Goal: Information Seeking & Learning: Learn about a topic

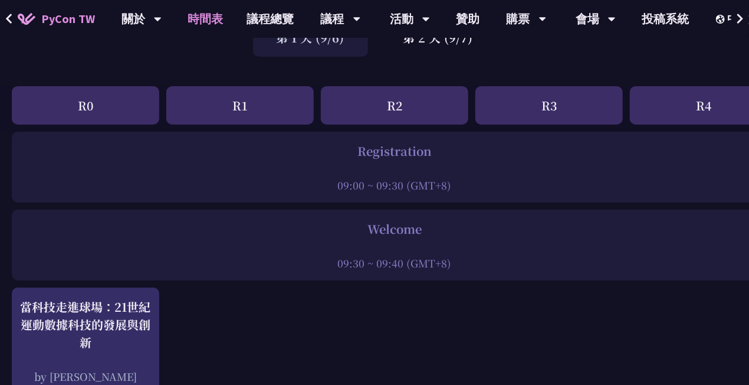
scroll to position [295, 0]
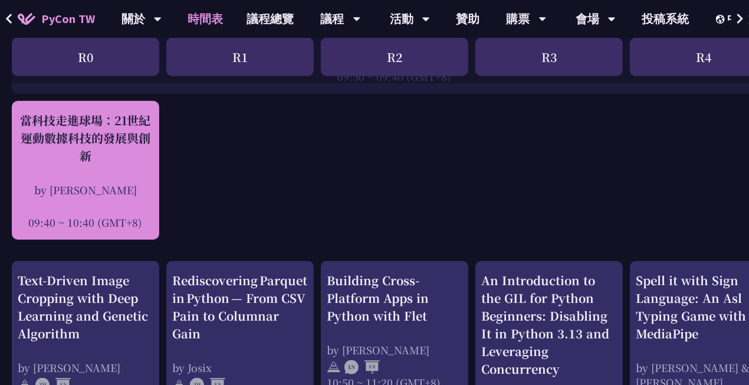
click at [144, 173] on div "當科技走進球場：21世紀運動數據科技的發展與創新 by [PERSON_NAME] 09:40 ~ 10:40 (GMT+8)" at bounding box center [86, 170] width 136 height 118
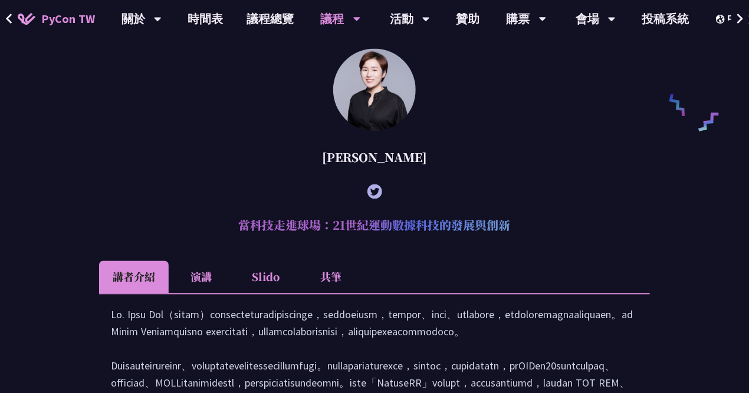
scroll to position [910, 0]
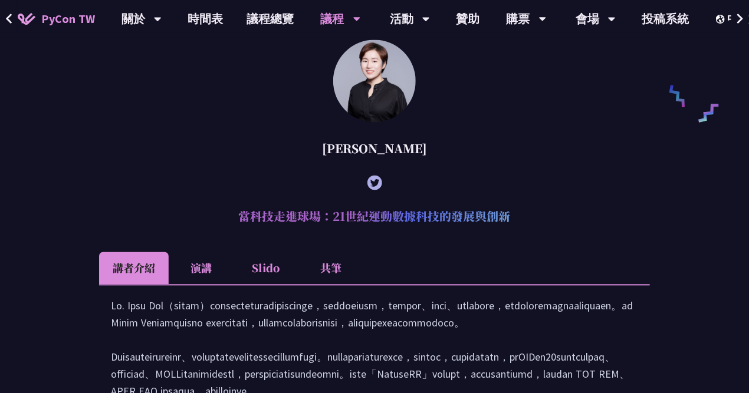
click at [340, 285] on li "共筆" at bounding box center [331, 268] width 65 height 32
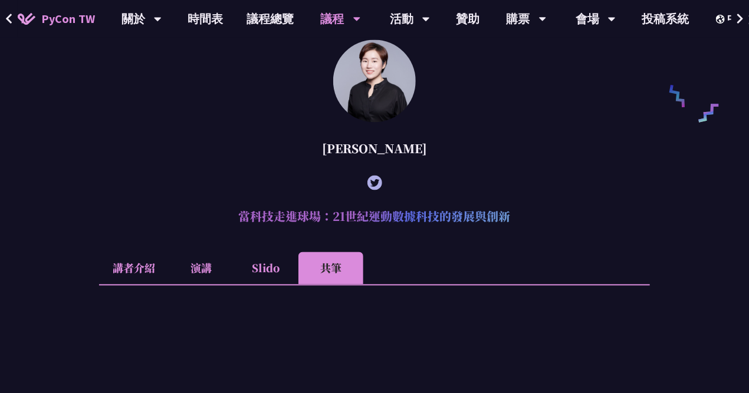
click at [204, 285] on li "演講" at bounding box center [201, 268] width 65 height 32
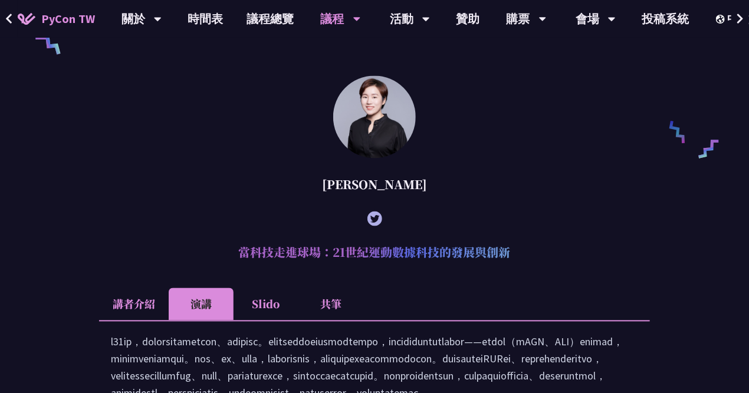
scroll to position [851, 0]
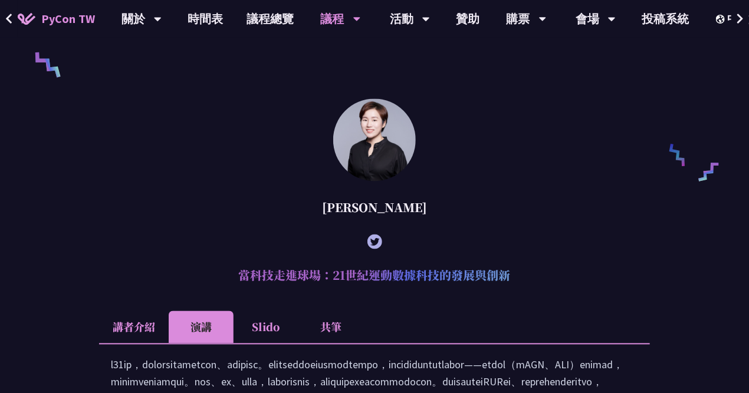
click at [331, 343] on li "共筆" at bounding box center [331, 327] width 65 height 32
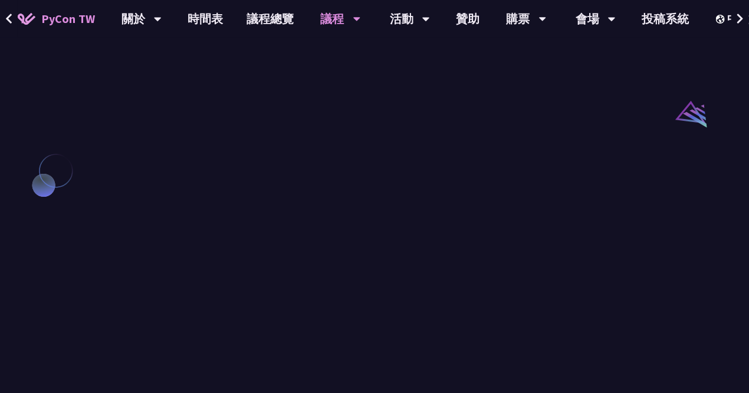
scroll to position [1264, 0]
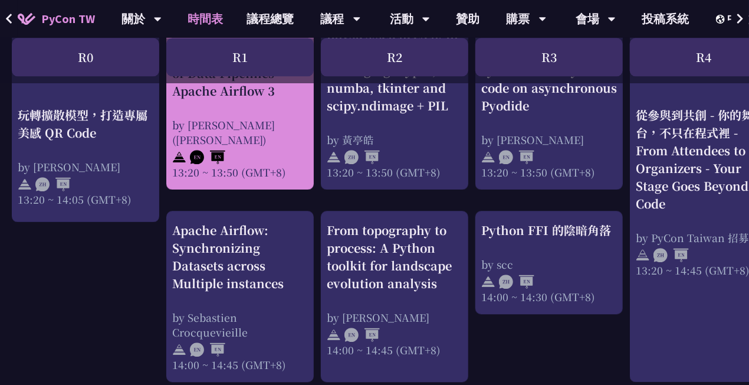
scroll to position [1121, 0]
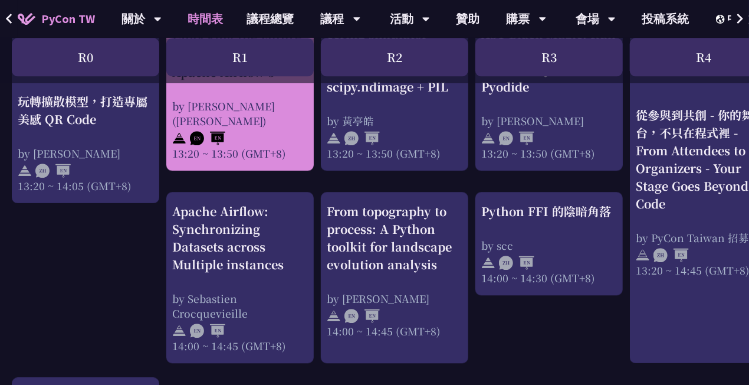
click at [226, 234] on div "Apache Airflow: Synchronizing Datasets across Multiple instances" at bounding box center [240, 237] width 136 height 71
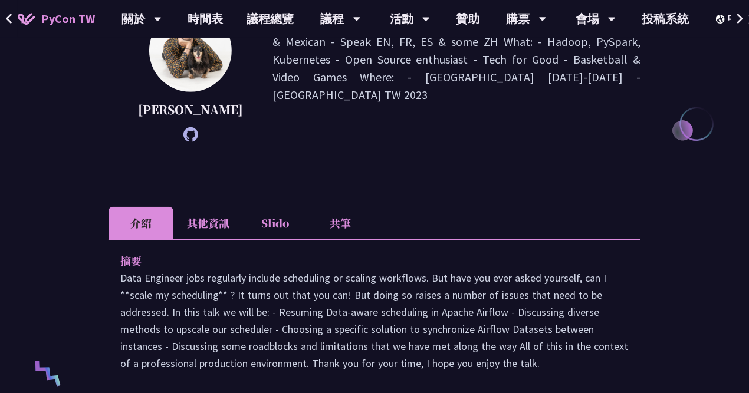
scroll to position [354, 0]
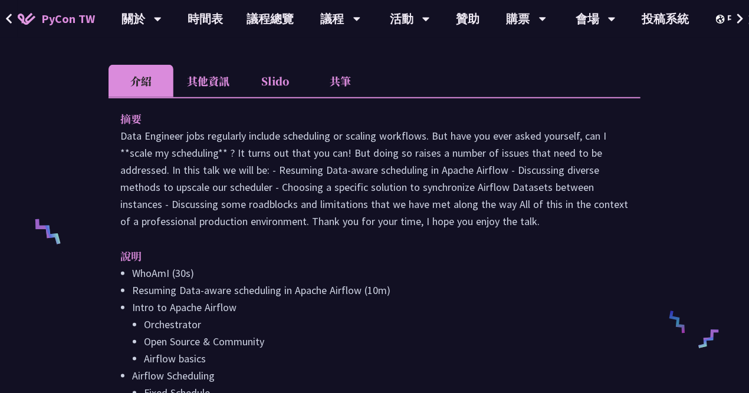
click at [354, 90] on li "共筆" at bounding box center [340, 81] width 65 height 32
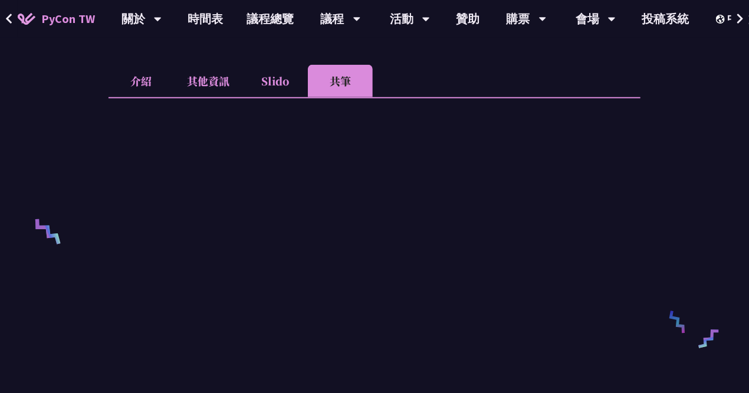
click at [148, 96] on li "介紹" at bounding box center [141, 81] width 65 height 32
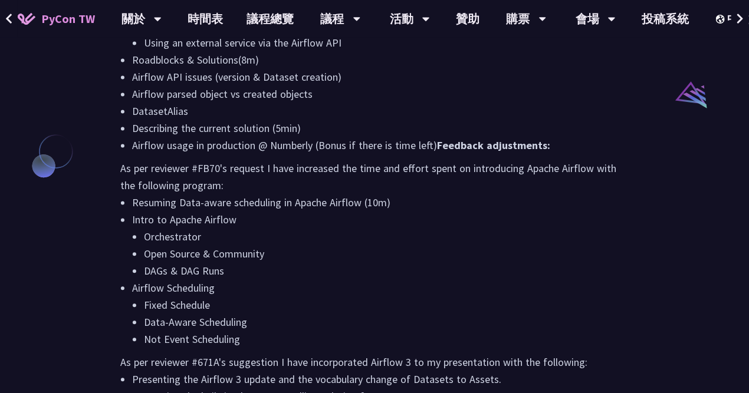
scroll to position [1239, 0]
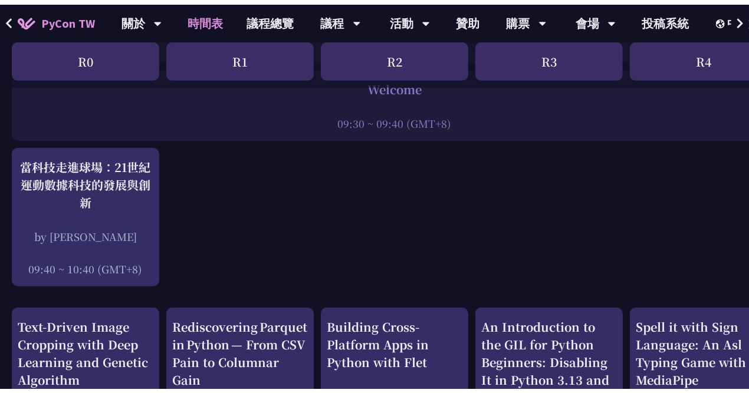
scroll to position [236, 0]
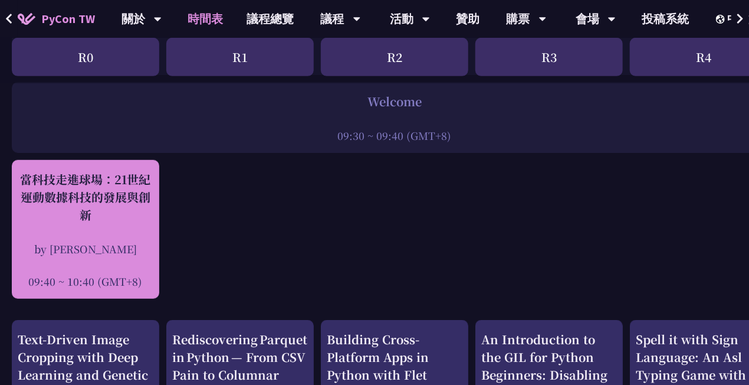
click at [122, 204] on div "當科技走進球場：21世紀運動數據科技的發展與創新" at bounding box center [86, 196] width 136 height 53
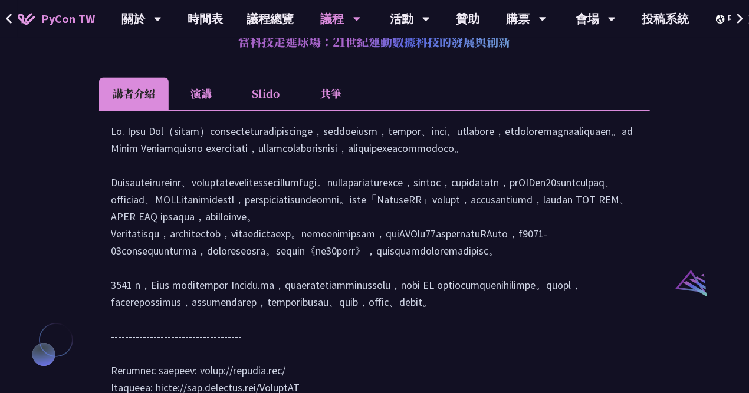
scroll to position [1087, 0]
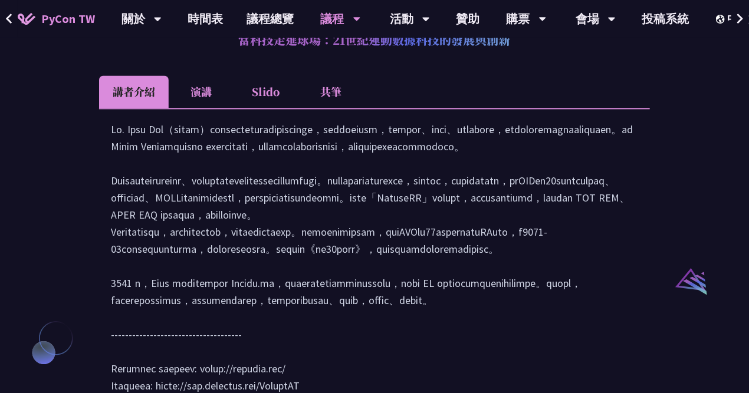
click at [209, 108] on li "演講" at bounding box center [201, 92] width 65 height 32
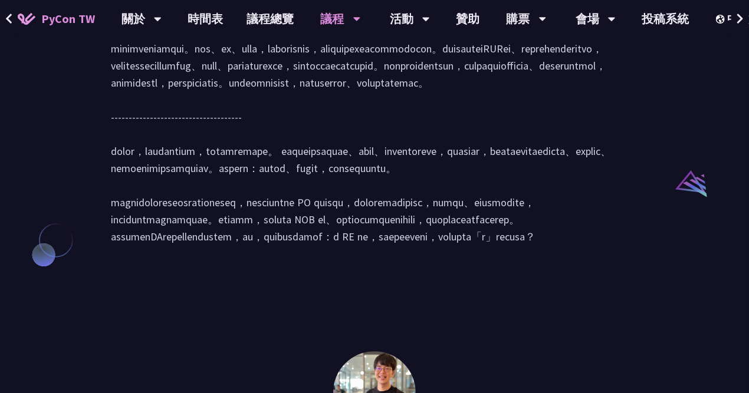
scroll to position [1323, 0]
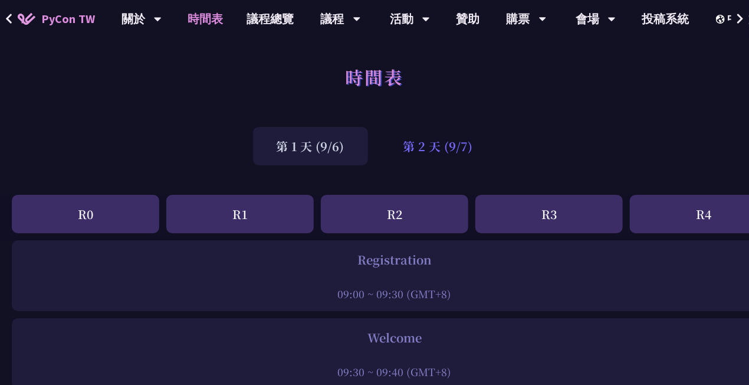
click at [453, 136] on div "第 2 天 (9/7)" at bounding box center [438, 146] width 117 height 38
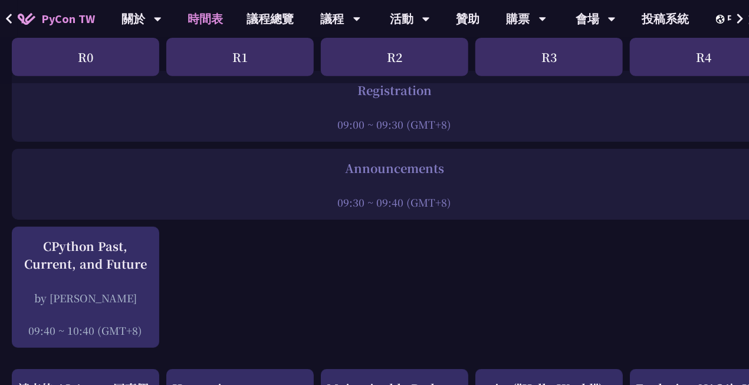
scroll to position [236, 0]
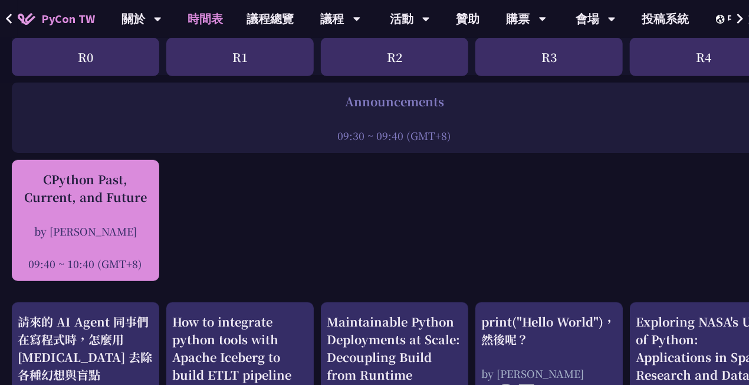
click at [151, 209] on div "CPython Past, Current, and Future by Donghee Na 09:40 ~ 10:40 (GMT+8)" at bounding box center [86, 220] width 136 height 100
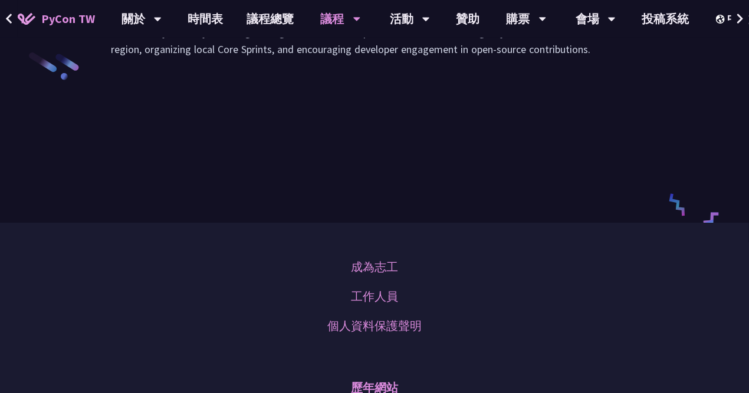
scroll to position [1785, 0]
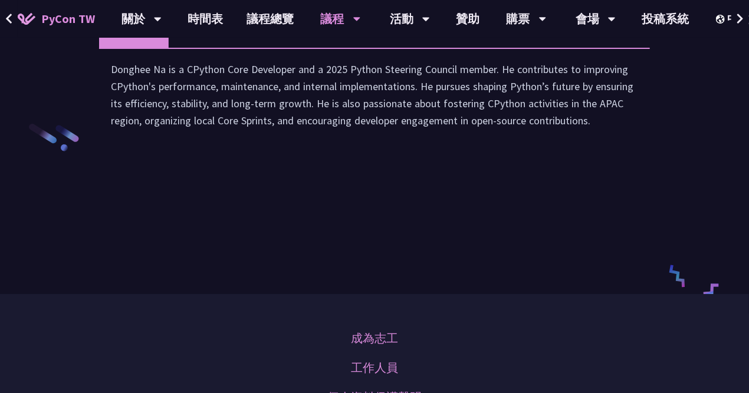
click at [334, 48] on li "共筆" at bounding box center [331, 31] width 65 height 32
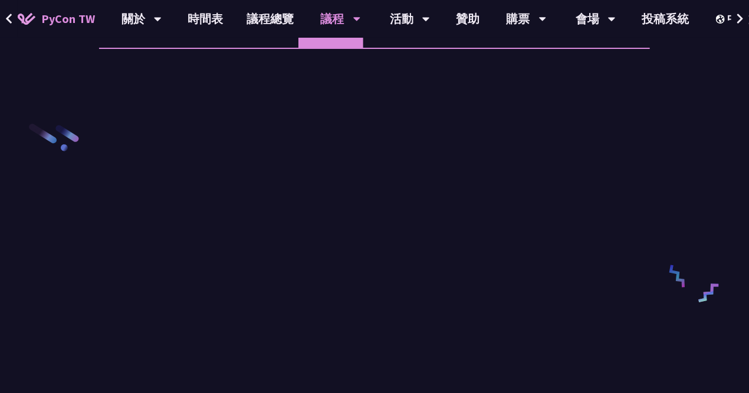
click at [191, 48] on li "演講" at bounding box center [201, 31] width 65 height 32
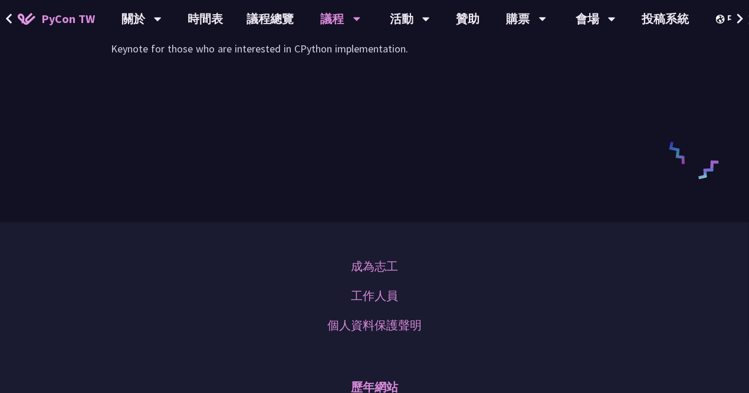
scroll to position [1844, 0]
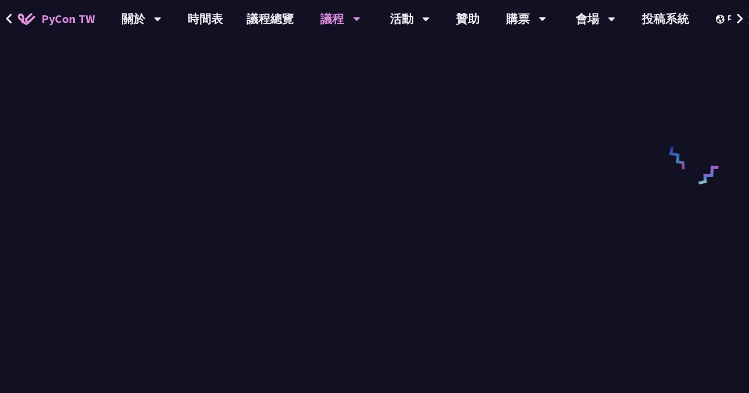
scroll to position [2021, 0]
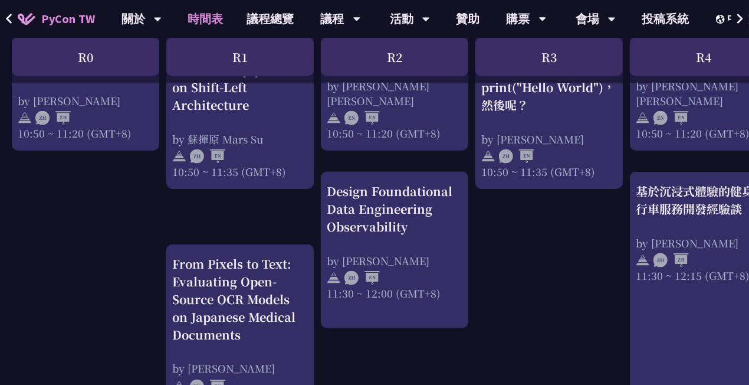
scroll to position [590, 0]
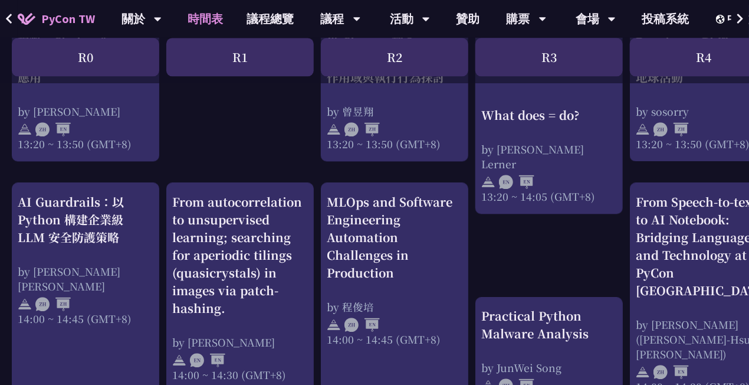
scroll to position [1121, 0]
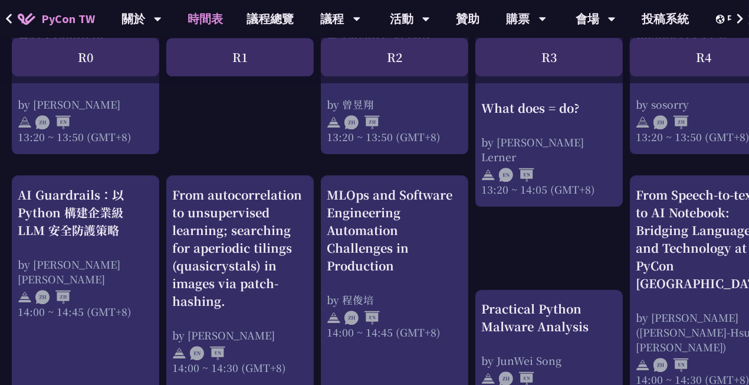
click at [414, 237] on div "MLOps and Software Engineering Automation Challenges in Production" at bounding box center [395, 230] width 136 height 88
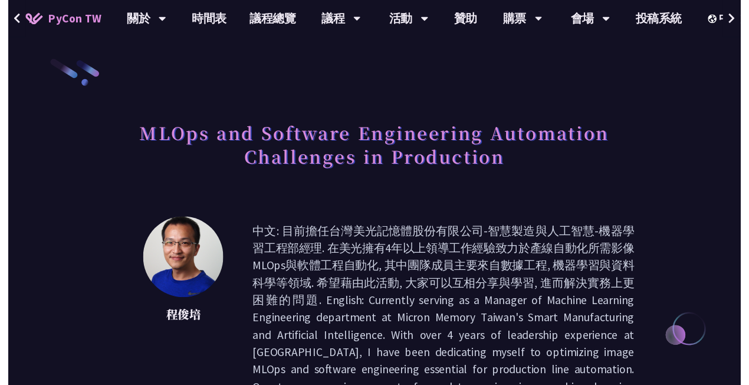
scroll to position [1121, 0]
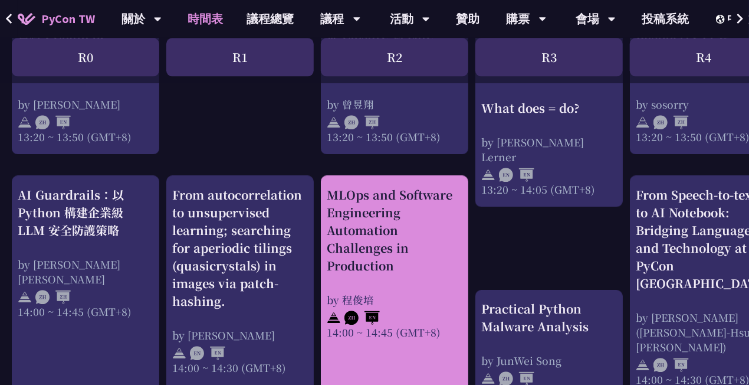
click at [386, 238] on div "MLOps and Software Engineering Automation Challenges in Production" at bounding box center [395, 230] width 136 height 88
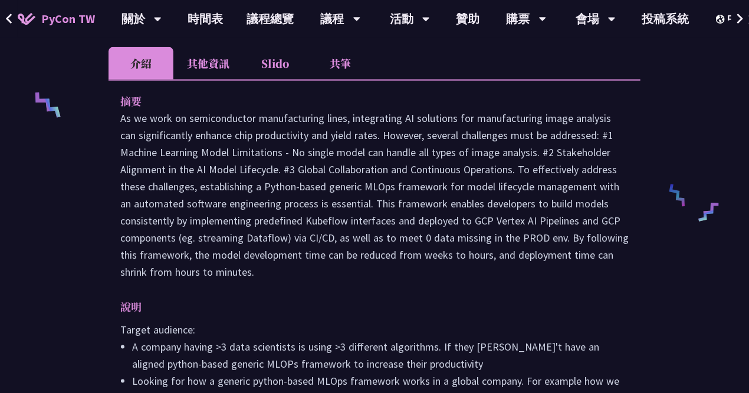
scroll to position [472, 0]
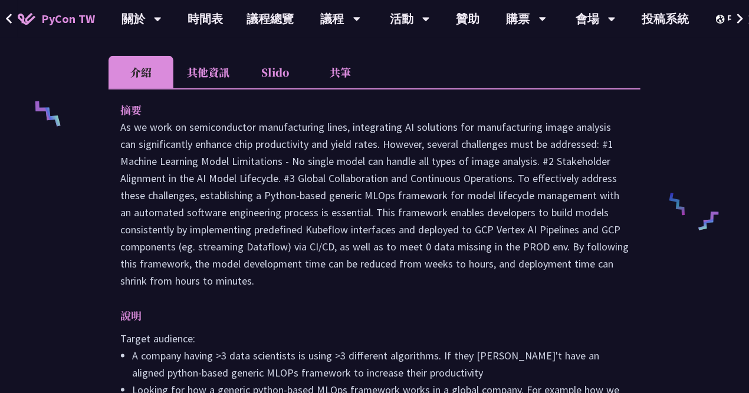
click at [197, 56] on li "其他資訊" at bounding box center [208, 72] width 70 height 32
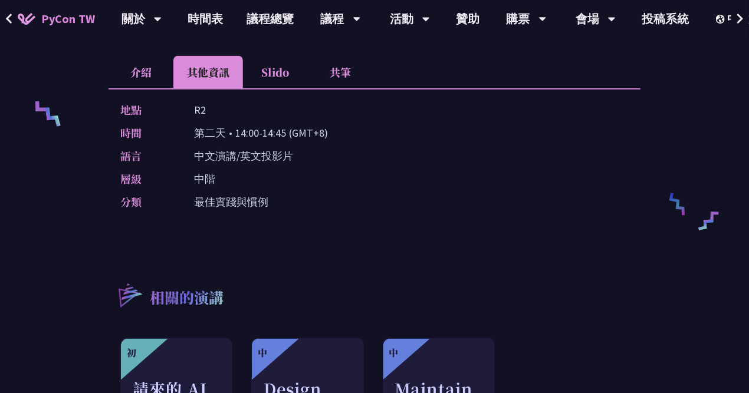
click at [344, 58] on li "共筆" at bounding box center [340, 72] width 65 height 32
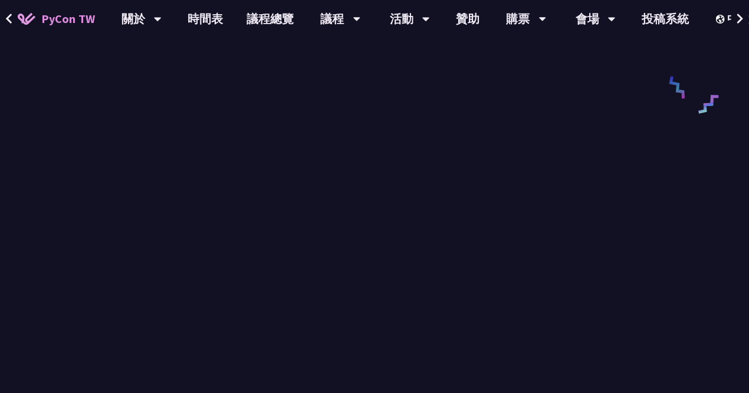
scroll to position [590, 0]
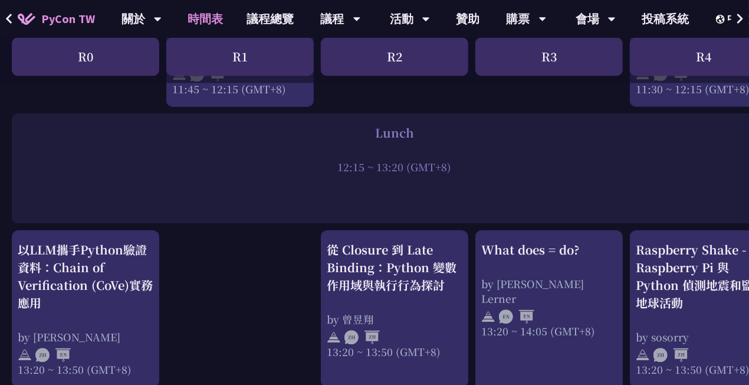
scroll to position [885, 0]
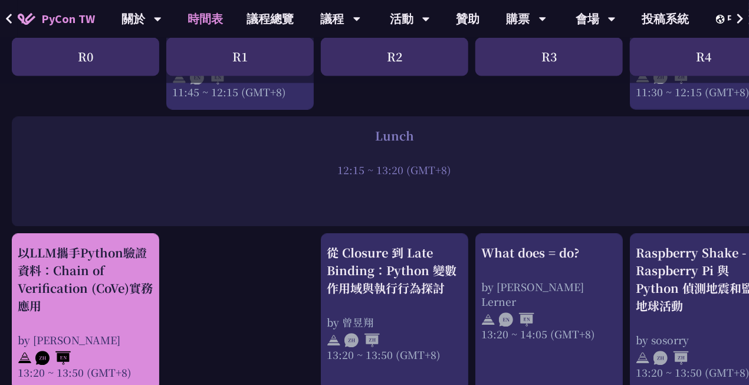
click at [91, 283] on div "以LLM攜手Python驗證資料：Chain of Verification (CoVe)實務應用" at bounding box center [86, 279] width 136 height 71
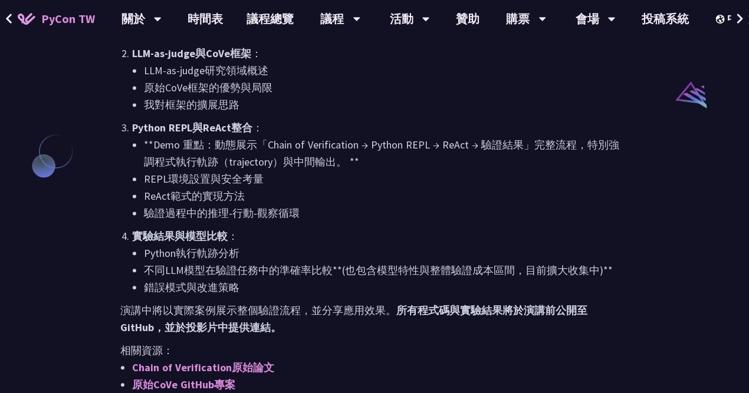
scroll to position [1062, 0]
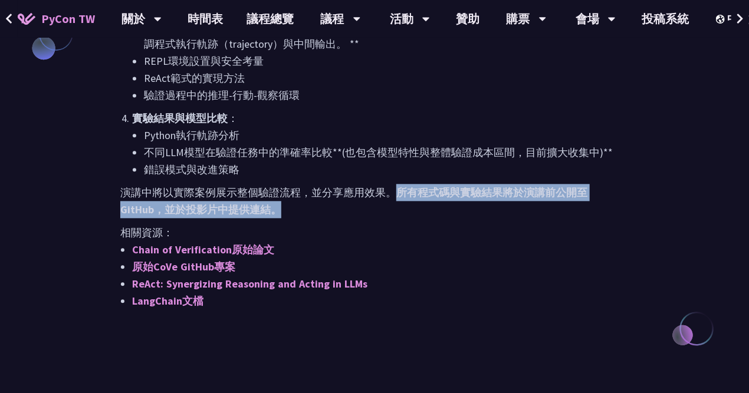
drag, startPoint x: 396, startPoint y: 176, endPoint x: 557, endPoint y: 191, distance: 161.7
click at [557, 191] on p "演講中將以實際案例展示整個驗證流程，並分享應用效果。 所有程式碼與實驗結果將於演講前公開至 GitHub，並於投影片中提供連結。" at bounding box center [374, 201] width 509 height 34
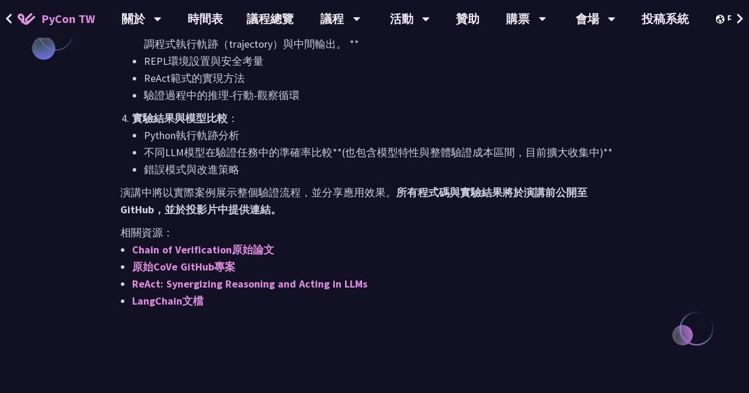
click at [419, 224] on p "相關資源：" at bounding box center [374, 232] width 509 height 17
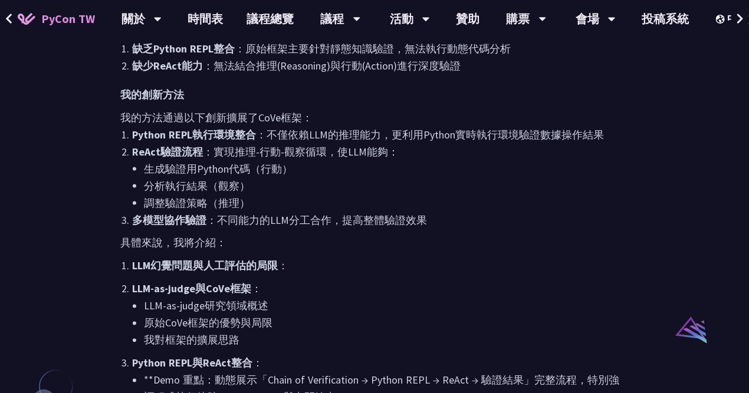
scroll to position [354, 0]
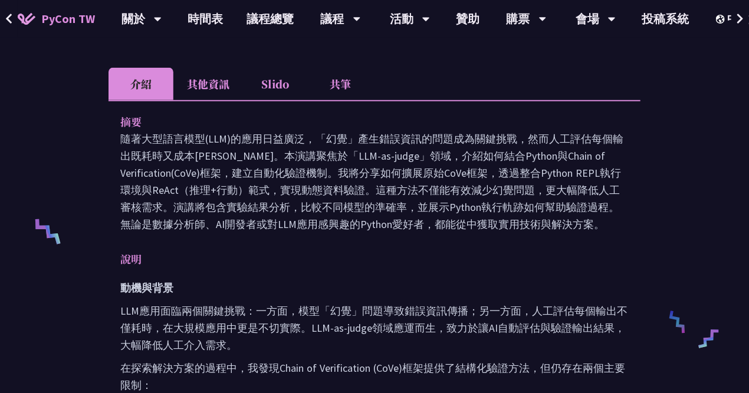
click at [338, 79] on li "共筆" at bounding box center [340, 84] width 65 height 32
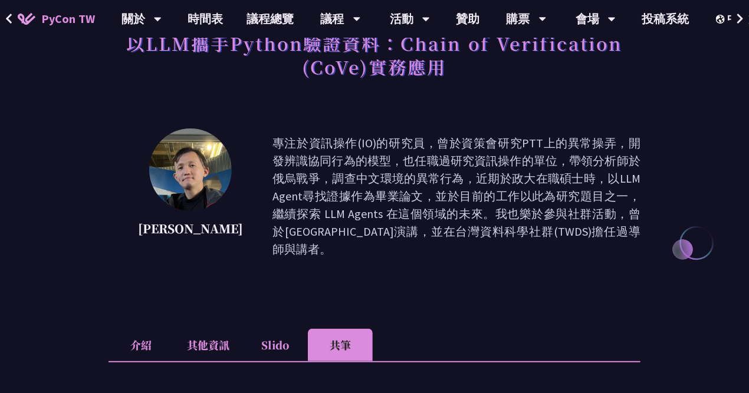
scroll to position [236, 0]
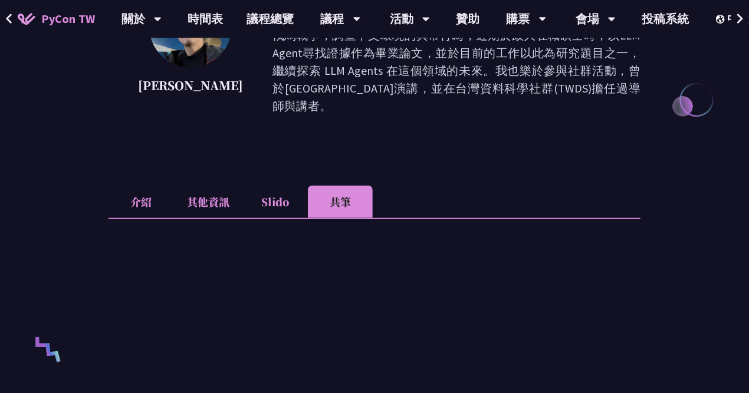
click at [145, 197] on li "介紹" at bounding box center [141, 202] width 65 height 32
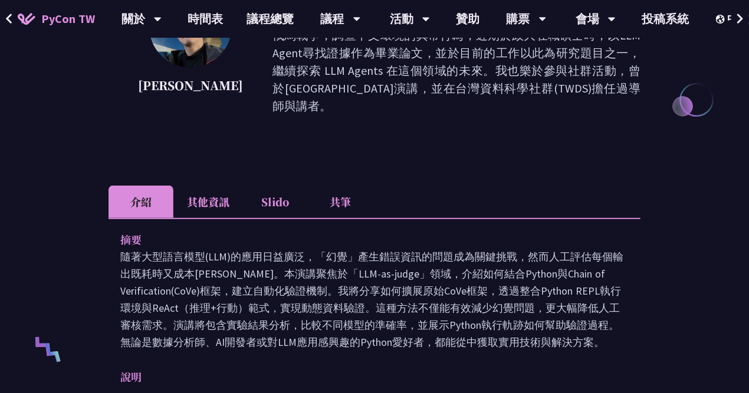
click at [175, 190] on li "其他資訊" at bounding box center [208, 202] width 70 height 32
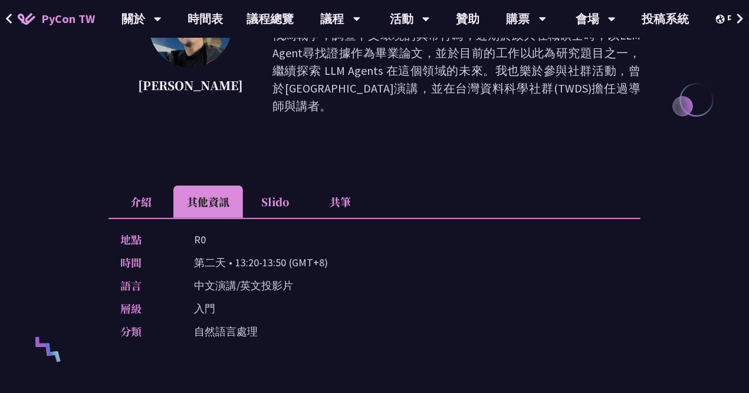
click at [122, 190] on li "介紹" at bounding box center [141, 202] width 65 height 32
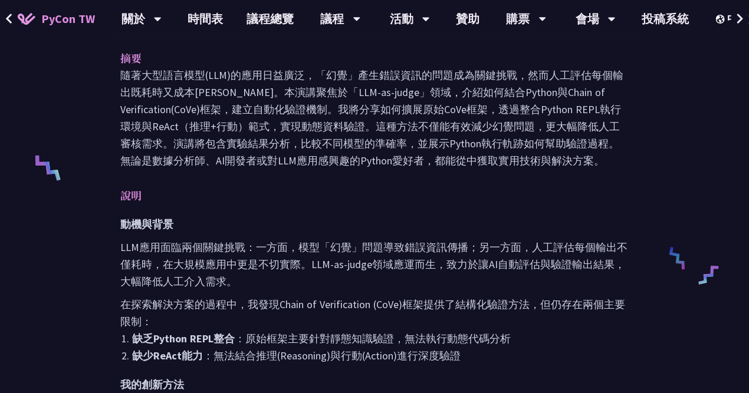
scroll to position [413, 0]
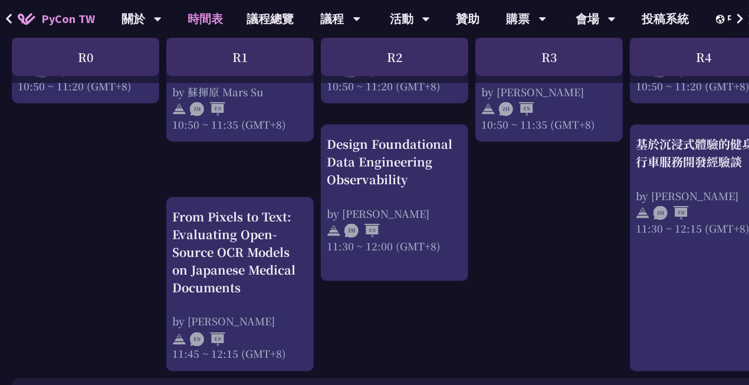
scroll to position [590, 0]
